Goal: Information Seeking & Learning: Learn about a topic

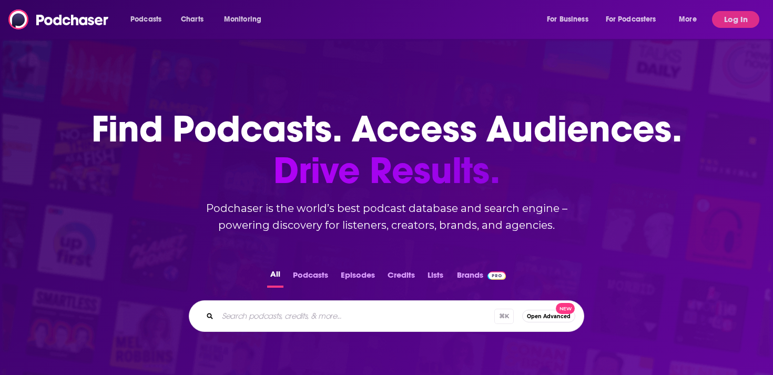
click at [333, 21] on div "Podcasts Charts Monitoring For Business For Podcasters More" at bounding box center [415, 19] width 584 height 17
click at [737, 14] on button "Log In" at bounding box center [735, 19] width 47 height 17
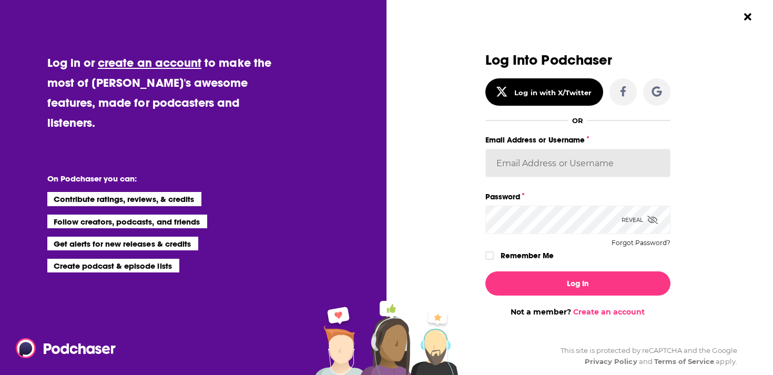
type input "AutumnKatie"
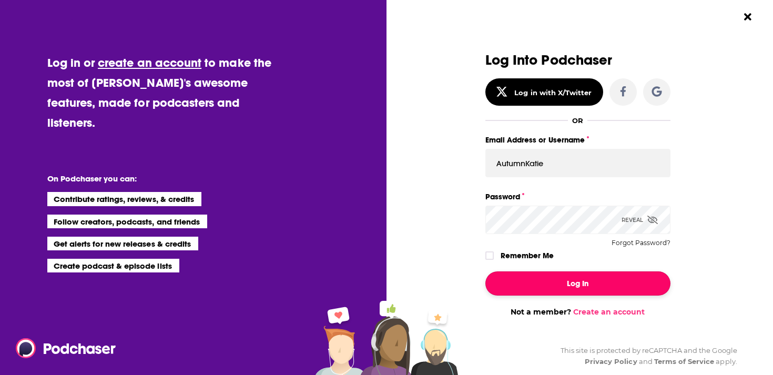
click at [547, 286] on button "Log In" at bounding box center [577, 283] width 185 height 24
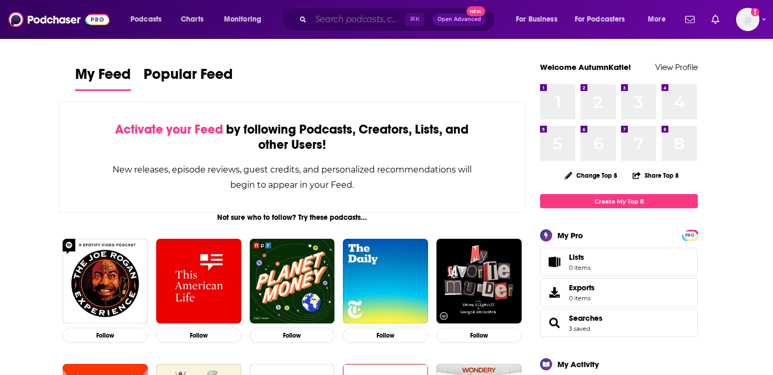
click at [333, 19] on input "Search podcasts, credits, & more..." at bounding box center [358, 19] width 94 height 17
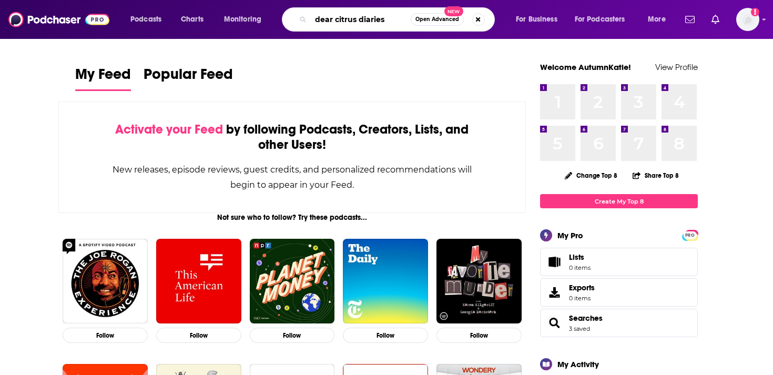
type input "dear citrus diaries"
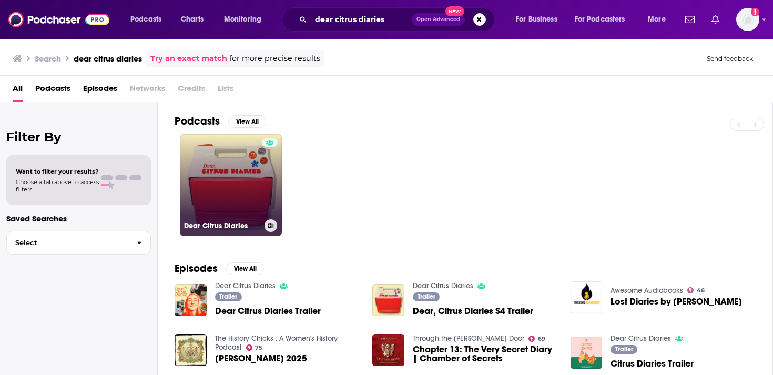
click at [248, 166] on link "Dear Citrus Diaries" at bounding box center [231, 185] width 102 height 102
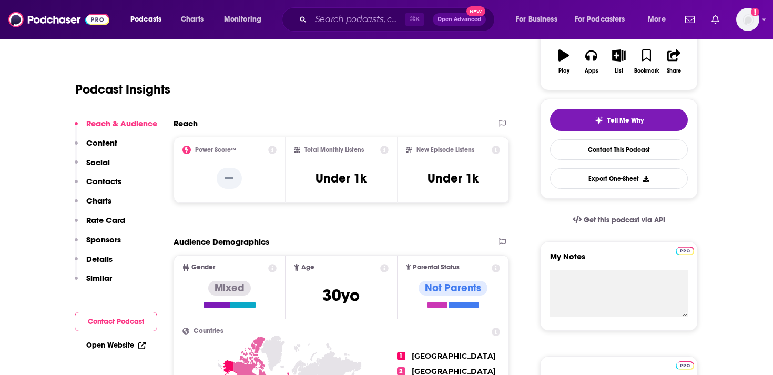
scroll to position [187, 0]
